Goal: Find specific page/section: Find specific page/section

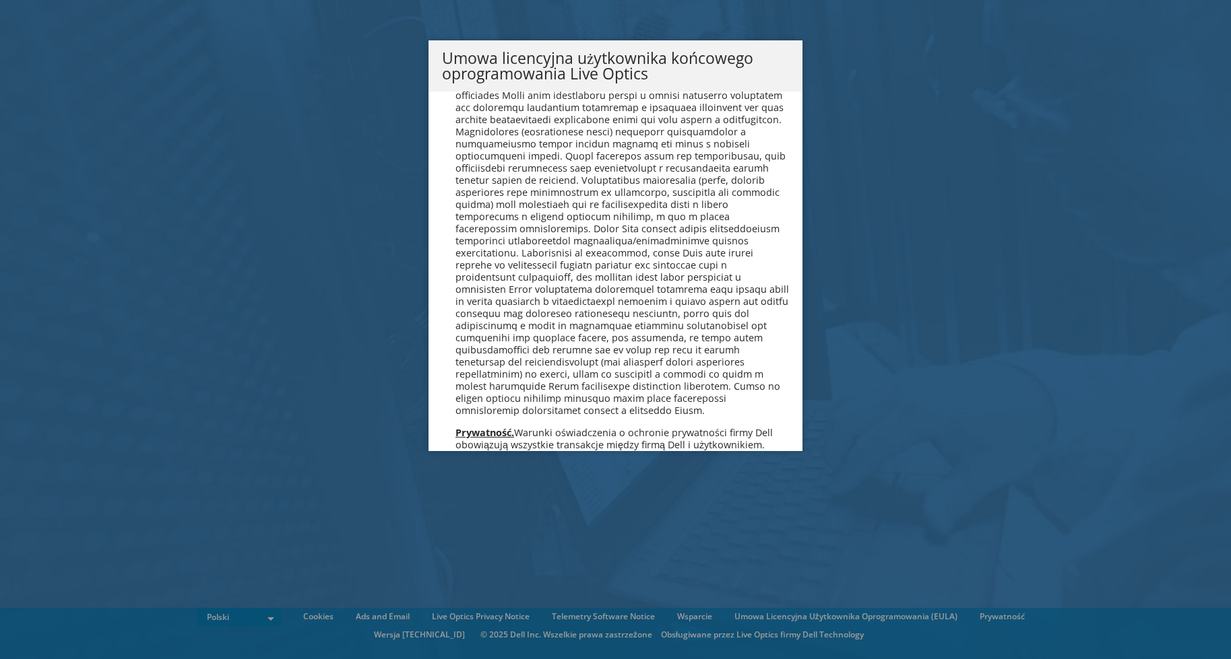
scroll to position [6488, 0]
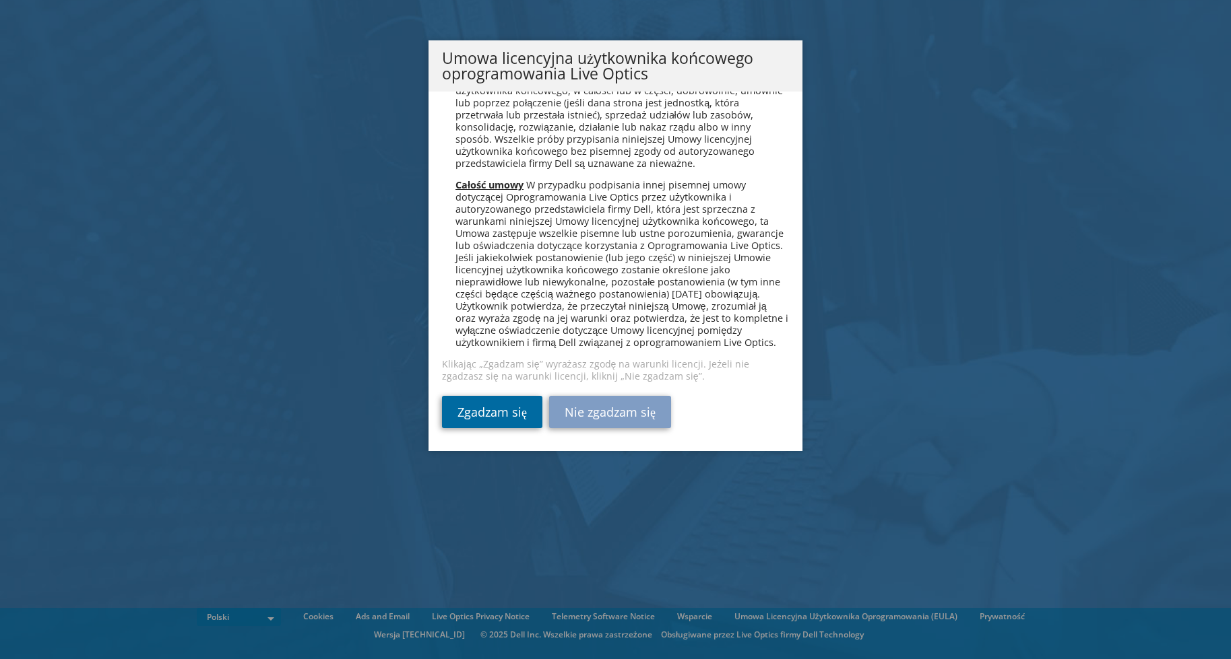
click at [501, 412] on link "Zgadzam się" at bounding box center [492, 412] width 100 height 32
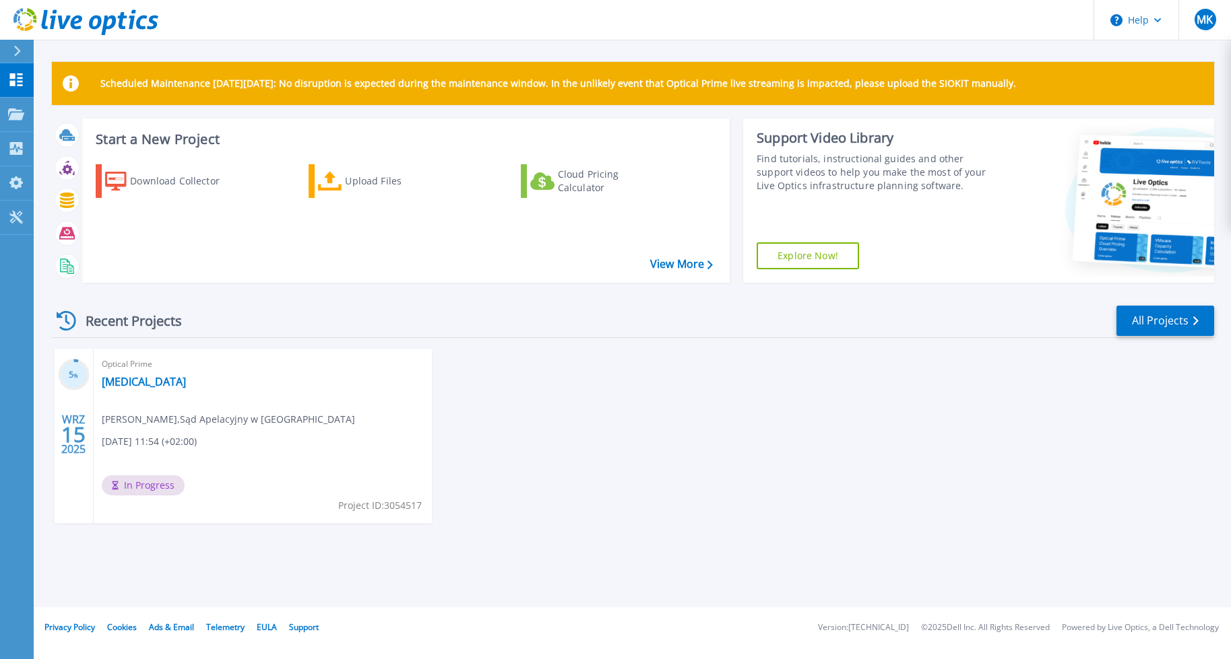
click at [77, 375] on span "%" at bounding box center [75, 375] width 5 height 7
click at [120, 381] on link "[MEDICAL_DATA]" at bounding box center [144, 381] width 84 height 13
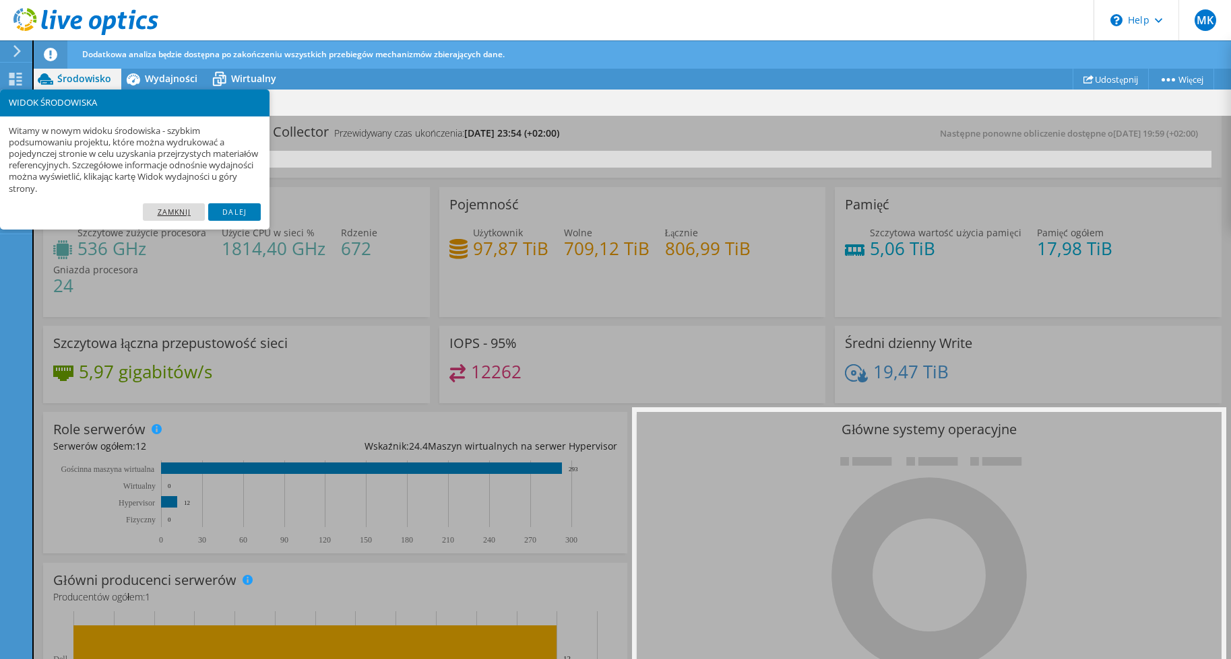
click at [171, 207] on link "Zamknij" at bounding box center [174, 212] width 62 height 18
